Goal: Complete application form

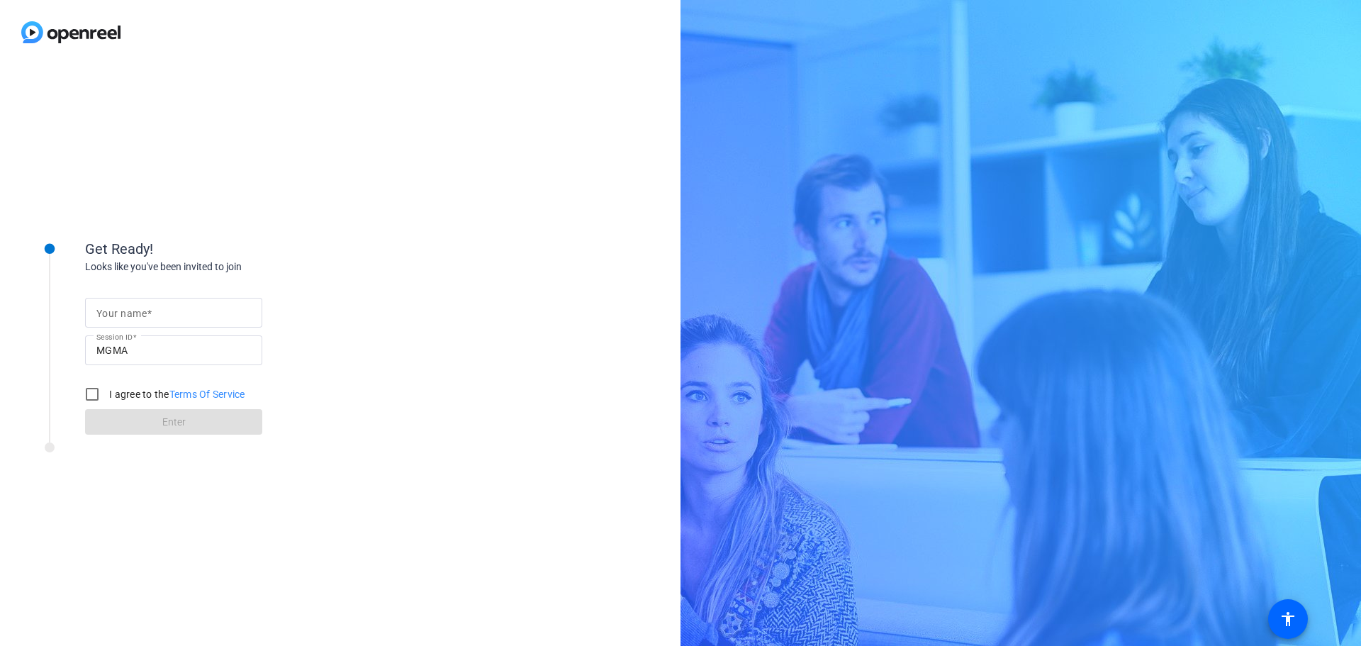
click at [219, 320] on input "Your name" at bounding box center [173, 312] width 154 height 17
click at [124, 300] on mat-label "Your name" at bounding box center [115, 299] width 38 height 9
click at [124, 304] on input "Your name" at bounding box center [173, 312] width 154 height 17
type input "[PERSON_NAME]"
click at [92, 398] on input "I agree to the Terms Of Service" at bounding box center [92, 394] width 28 height 28
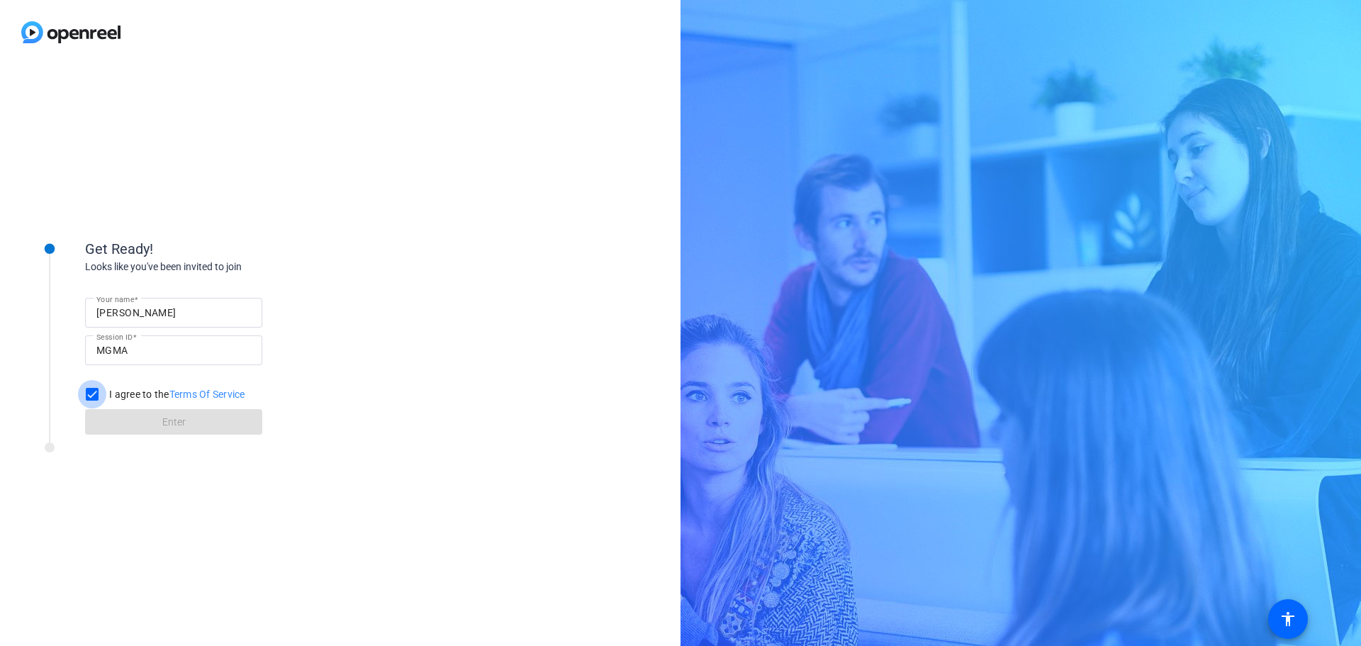
checkbox input "true"
click at [128, 322] on div "[PERSON_NAME]" at bounding box center [173, 313] width 154 height 30
click at [160, 317] on input "[PERSON_NAME]" at bounding box center [173, 312] width 154 height 17
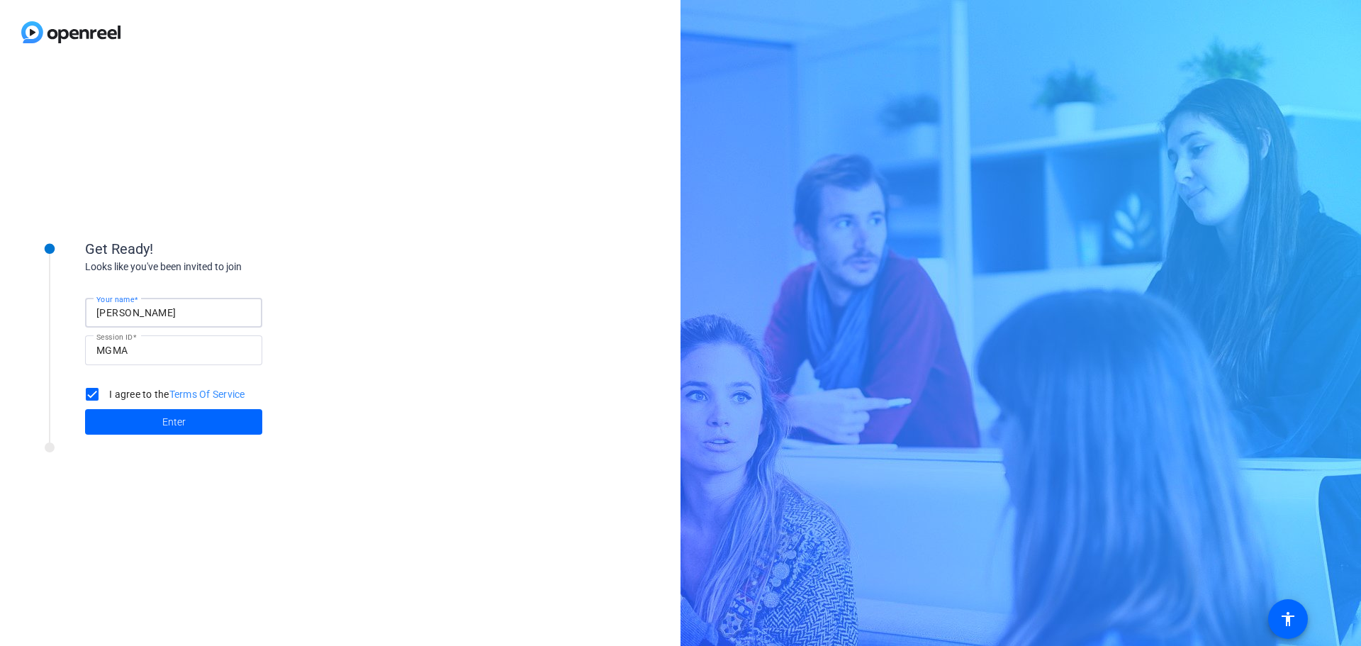
click at [160, 317] on input "[PERSON_NAME]" at bounding box center [173, 312] width 154 height 17
